Goal: Task Accomplishment & Management: Use online tool/utility

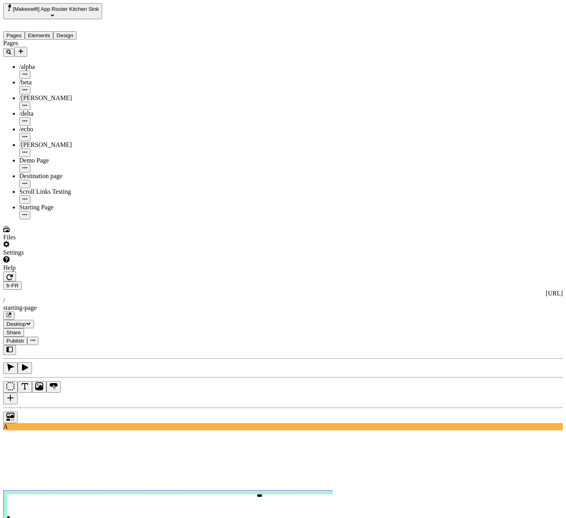
click at [13, 274] on icon "button" at bounding box center [9, 277] width 6 height 6
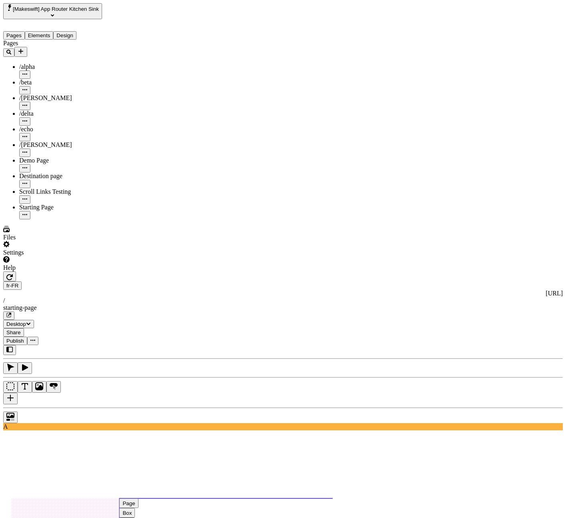
type input "franch"
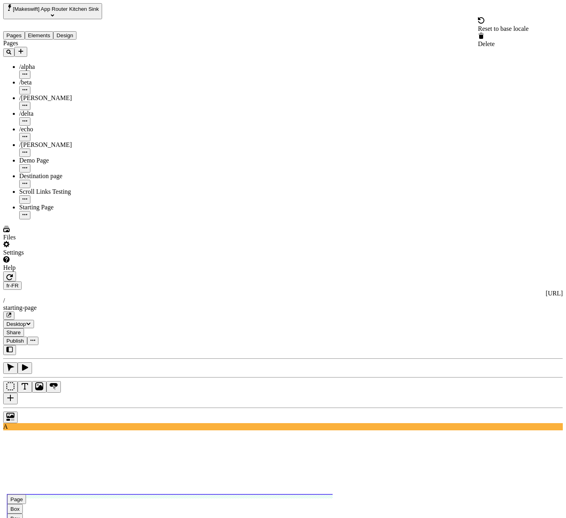
click at [529, 20] on div "Reset to base locale" at bounding box center [503, 24] width 51 height 15
